Goal: Communication & Community: Ask a question

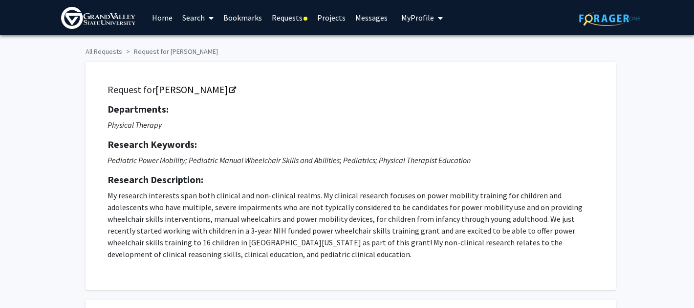
click at [297, 21] on link "Requests" at bounding box center [289, 17] width 45 height 34
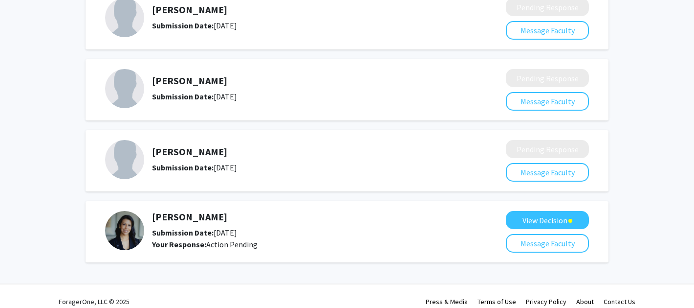
scroll to position [109, 0]
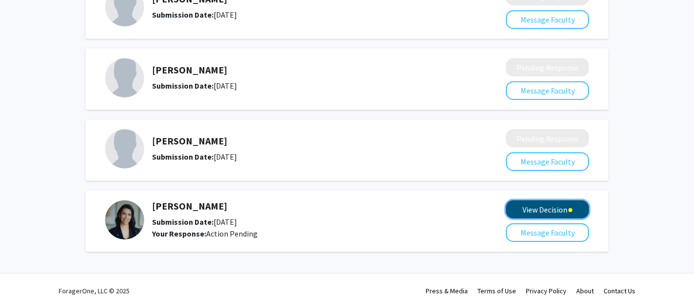
click at [525, 207] on button "View Decision" at bounding box center [547, 209] width 83 height 18
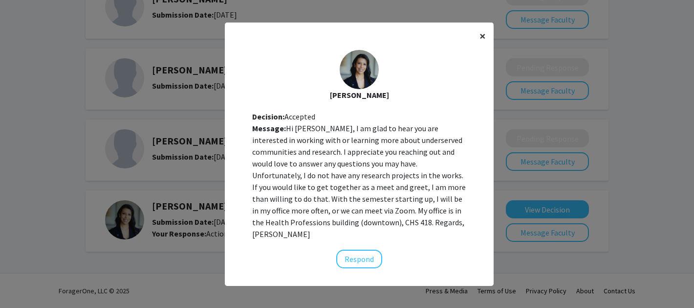
click at [484, 41] on span "×" at bounding box center [483, 35] width 6 height 15
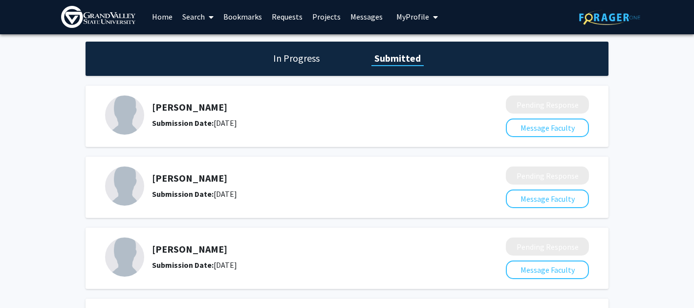
scroll to position [0, 0]
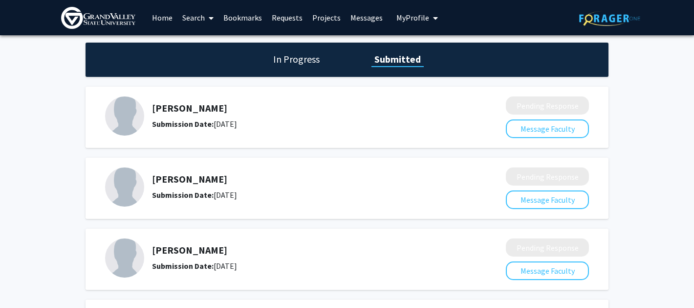
click at [164, 17] on link "Home" at bounding box center [162, 17] width 30 height 34
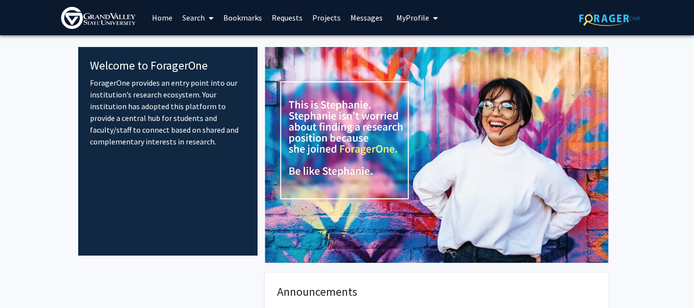
click at [196, 18] on link "Search" at bounding box center [198, 17] width 41 height 34
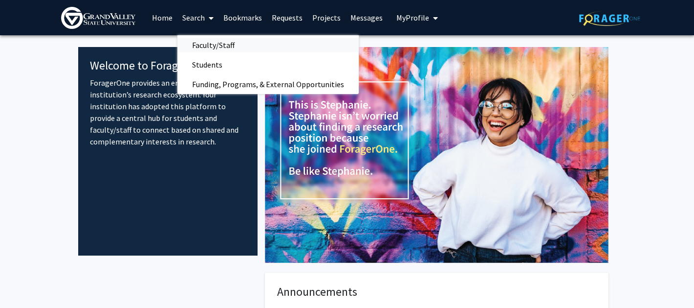
click at [205, 45] on span "Faculty/Staff" at bounding box center [214, 45] width 72 height 20
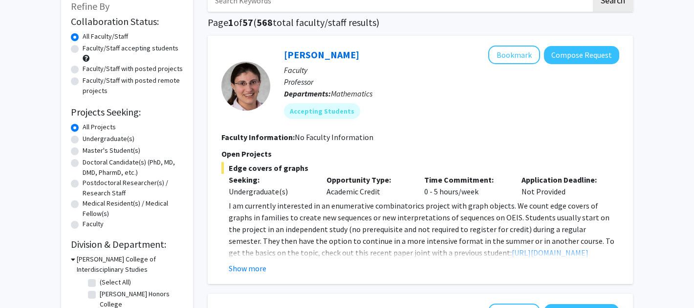
scroll to position [61, 0]
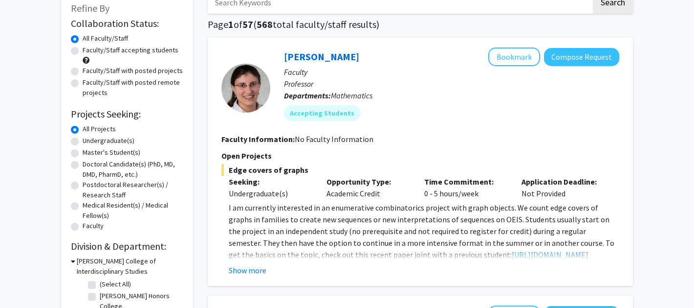
click at [83, 50] on label "Faculty/Staff accepting students" at bounding box center [131, 50] width 96 height 10
click at [83, 50] on input "Faculty/Staff accepting students" at bounding box center [86, 48] width 6 height 6
radio input "true"
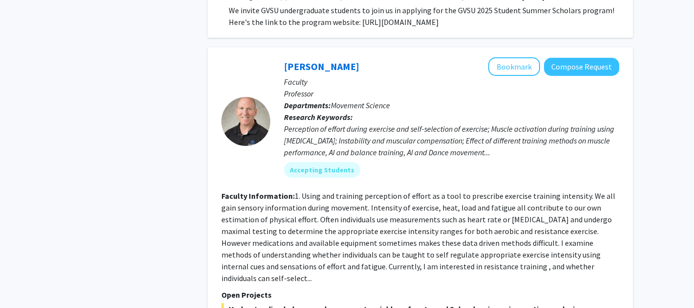
scroll to position [632, 0]
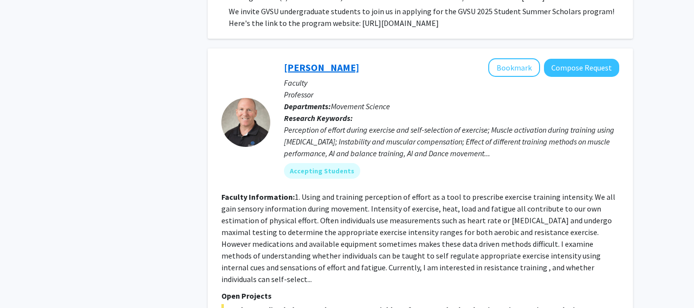
click at [320, 61] on link "[PERSON_NAME]" at bounding box center [321, 67] width 75 height 12
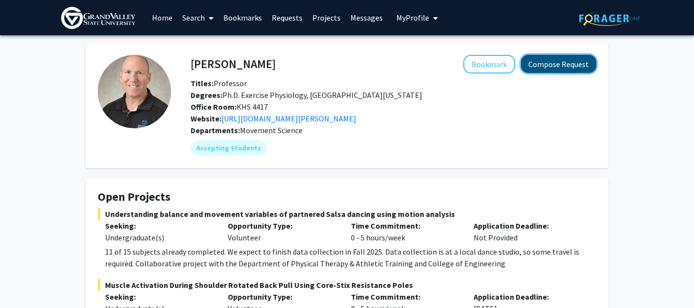
click at [564, 60] on button "Compose Request" at bounding box center [558, 64] width 75 height 18
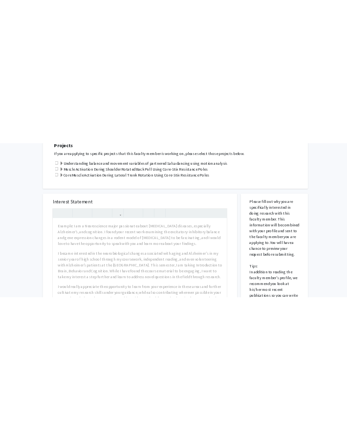
scroll to position [473, 0]
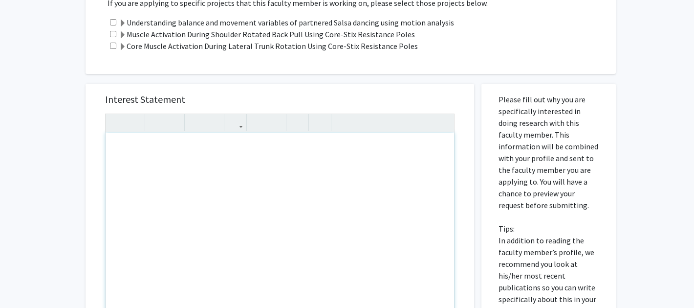
click at [341, 173] on div "Note to users with screen readers: Please press Alt+0 or Option+0 to deactivate…" at bounding box center [280, 245] width 349 height 224
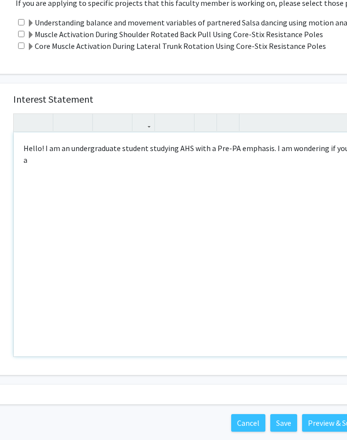
scroll to position [473, 42]
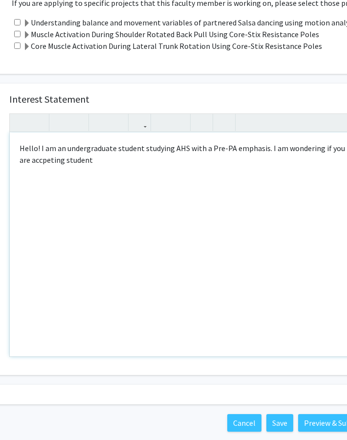
drag, startPoint x: 111, startPoint y: 159, endPoint x: 267, endPoint y: 147, distance: 156.0
click at [267, 147] on div "Hello! I am an undergraduate student studying AHS with a Pre-PA emphasis. I am …" at bounding box center [184, 245] width 349 height 224
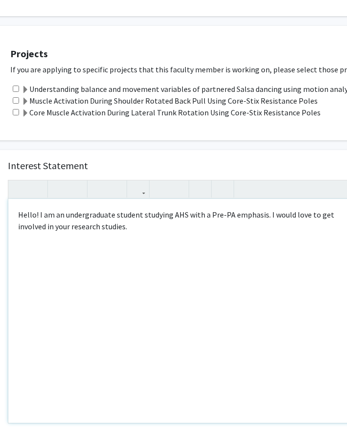
scroll to position [412, 44]
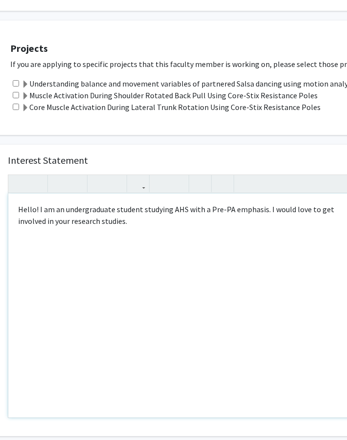
drag, startPoint x: 136, startPoint y: 223, endPoint x: 101, endPoint y: 222, distance: 34.7
click at [101, 222] on div "Hello! I am an undergraduate student studying AHS with a Pre-PA emphasis. I wou…" at bounding box center [182, 306] width 349 height 224
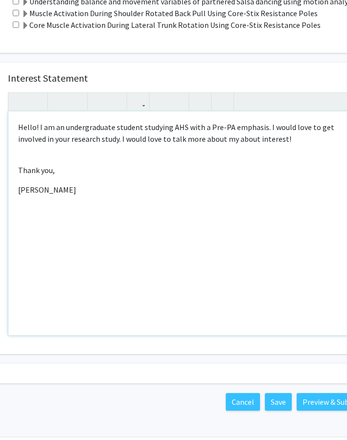
scroll to position [501, 44]
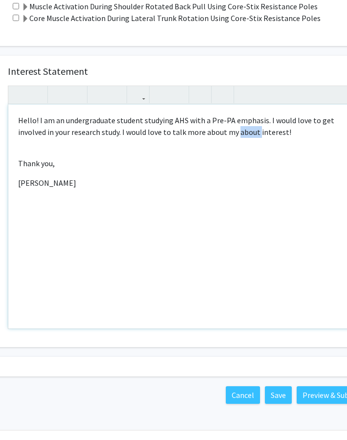
drag, startPoint x: 258, startPoint y: 133, endPoint x: 237, endPoint y: 132, distance: 21.1
click at [237, 132] on p "Hello! I am an undergraduate student studying AHS with a Pre-PA emphasis. I wou…" at bounding box center [182, 125] width 329 height 23
type textarea "<p>Hello! I am an undergraduate student studying AHS with a Pre-PA emphasis. I …"
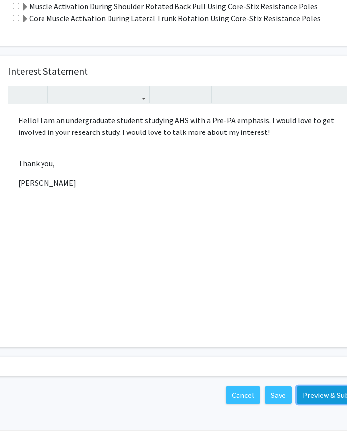
click at [310, 307] on button "Preview & Submit" at bounding box center [332, 395] width 70 height 18
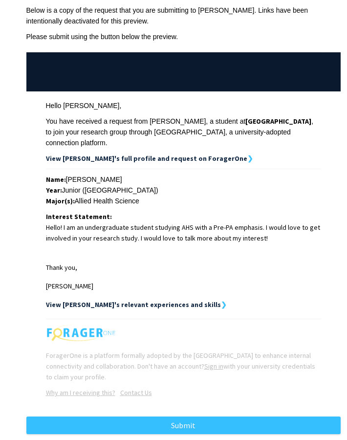
scroll to position [87, 0]
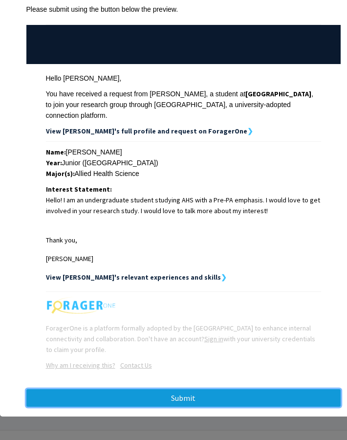
click at [183, 307] on button "Submit" at bounding box center [183, 398] width 314 height 18
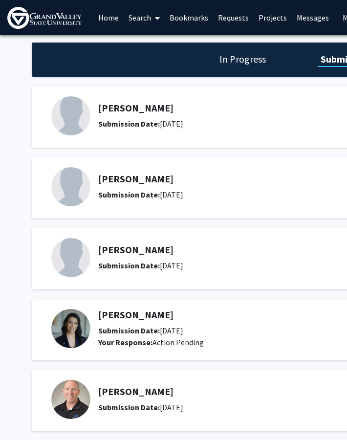
click at [114, 18] on link "Home" at bounding box center [108, 17] width 30 height 34
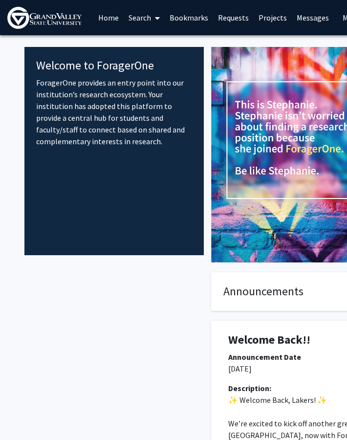
click at [150, 19] on link "Search" at bounding box center [144, 17] width 41 height 34
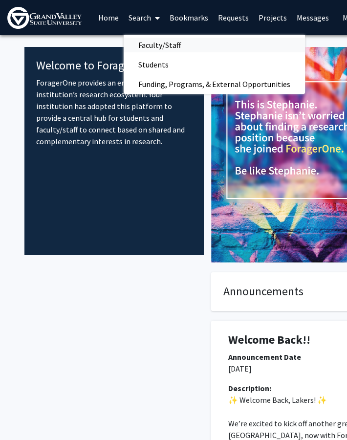
click at [156, 46] on span "Faculty/Staff" at bounding box center [160, 45] width 72 height 20
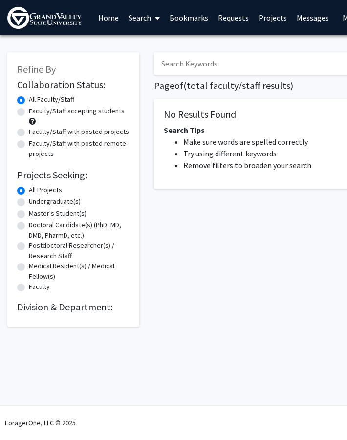
click at [59, 112] on label "Faculty/Staff accepting students" at bounding box center [77, 111] width 96 height 10
click at [35, 112] on input "Faculty/Staff accepting students" at bounding box center [32, 109] width 6 height 6
radio input "true"
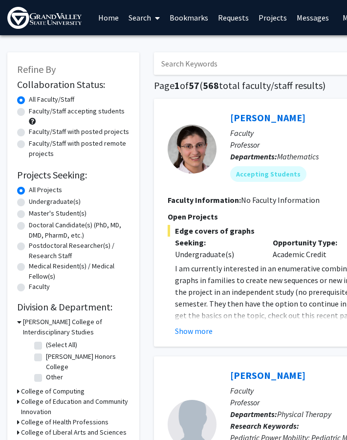
click at [69, 111] on label "Faculty/Staff accepting students" at bounding box center [77, 111] width 96 height 10
click at [35, 111] on input "Faculty/Staff accepting students" at bounding box center [32, 109] width 6 height 6
radio input "true"
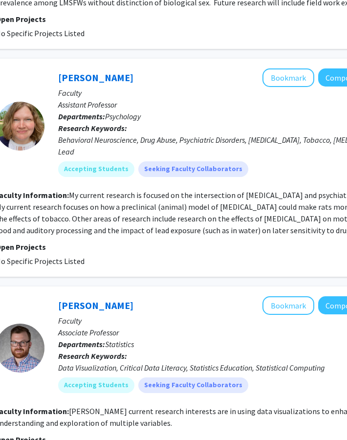
scroll to position [2697, 172]
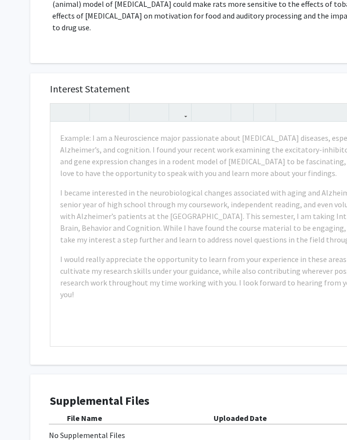
scroll to position [203, 0]
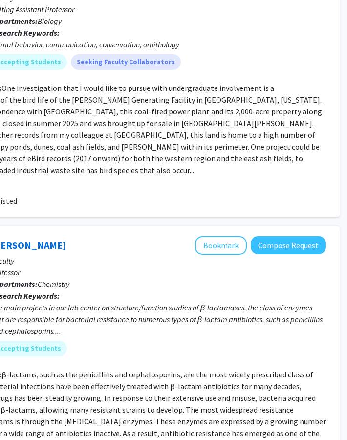
scroll to position [2771, 240]
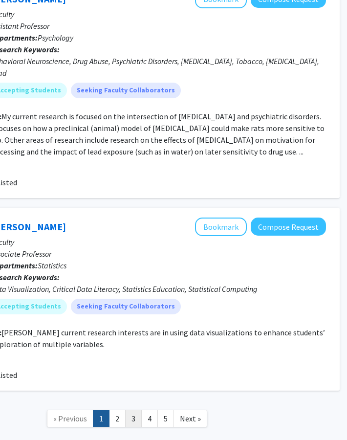
click at [134, 410] on link "3" at bounding box center [133, 418] width 17 height 17
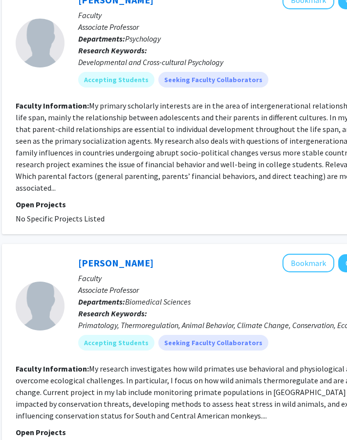
scroll to position [2040, 152]
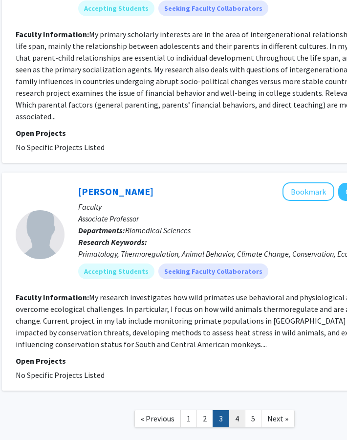
click at [233, 410] on link "4" at bounding box center [237, 418] width 17 height 17
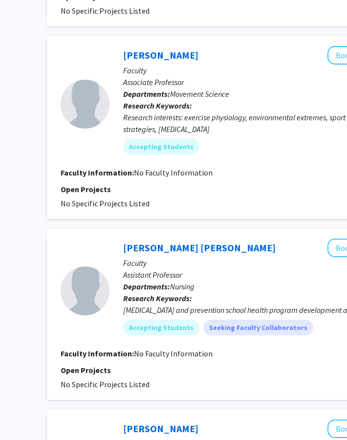
scroll to position [1531, 107]
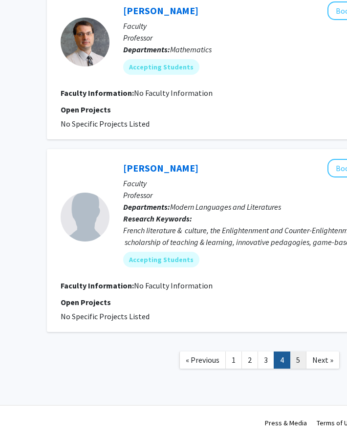
click at [293, 366] on link "5" at bounding box center [298, 360] width 17 height 17
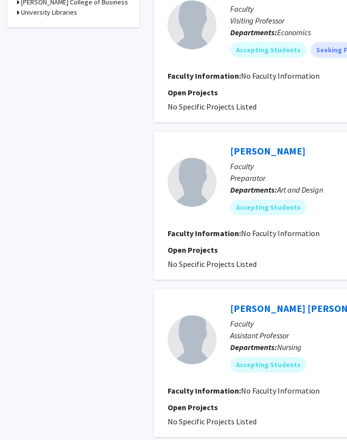
scroll to position [702, 0]
